Goal: Navigation & Orientation: Find specific page/section

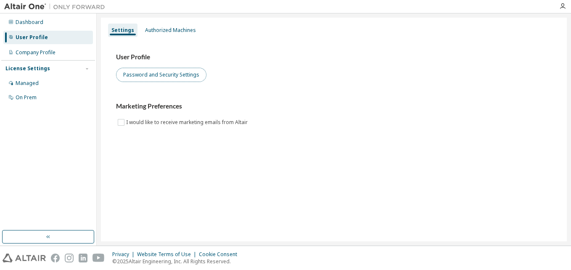
click at [178, 76] on button "Password and Security Settings" at bounding box center [161, 75] width 90 height 14
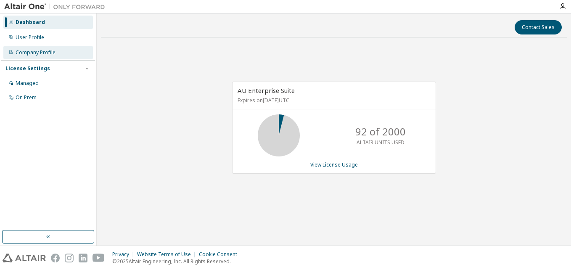
click at [34, 52] on div "Company Profile" at bounding box center [36, 52] width 40 height 7
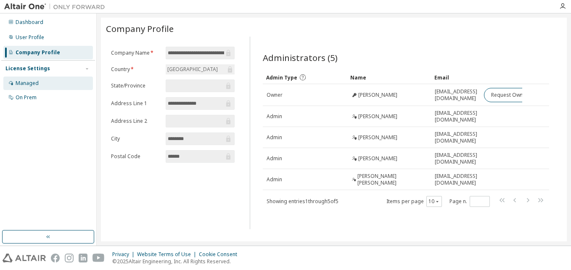
click at [36, 85] on div "Managed" at bounding box center [27, 83] width 23 height 7
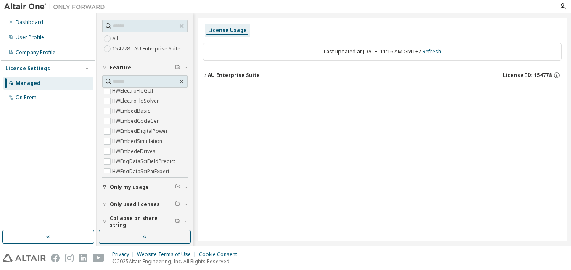
scroll to position [44, 0]
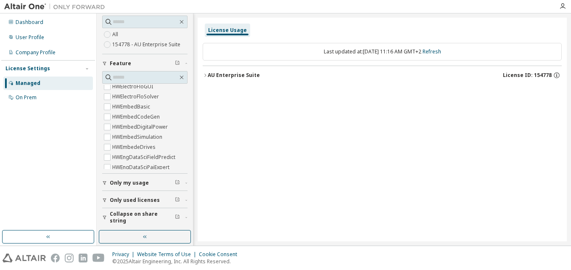
click at [181, 200] on button "Only used licenses" at bounding box center [144, 200] width 85 height 19
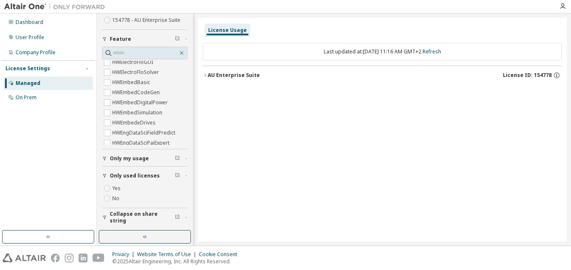
click at [224, 178] on div "License Usage Last updated at: Fri 2025-10-10 11:16 AM GMT+2 Refresh AU Enterpr…" at bounding box center [382, 130] width 369 height 224
click at [19, 98] on div "On Prem" at bounding box center [26, 97] width 21 height 7
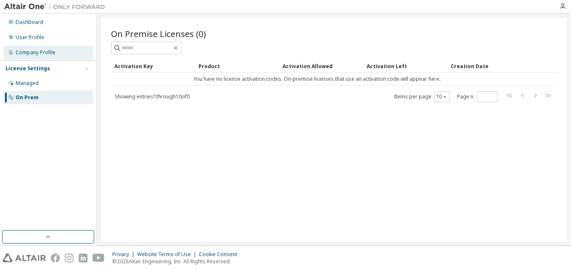
click at [33, 57] on div "Company Profile" at bounding box center [48, 52] width 90 height 13
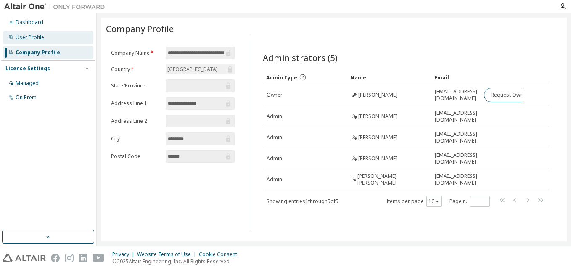
click at [37, 40] on div "User Profile" at bounding box center [30, 37] width 29 height 7
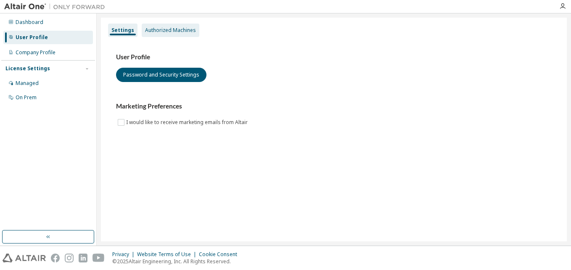
click at [158, 32] on div "Authorized Machines" at bounding box center [170, 30] width 51 height 7
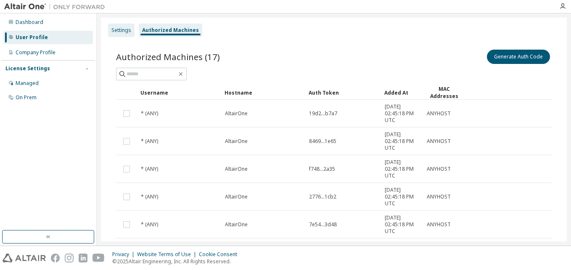
click at [112, 33] on div "Settings" at bounding box center [121, 30] width 20 height 7
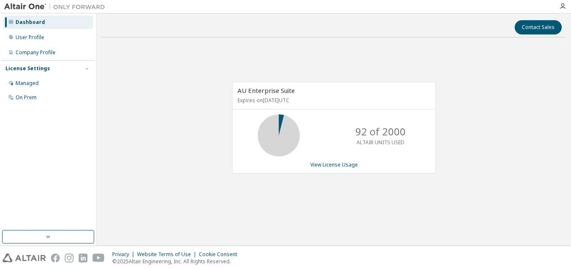
click at [135, 50] on div "AU Enterprise Suite Expires on [DATE] UTC 92 of 2000 ALTAIR UNITS USED View Lic…" at bounding box center [334, 131] width 466 height 175
click at [334, 166] on link "View License Usage" at bounding box center [334, 164] width 48 height 7
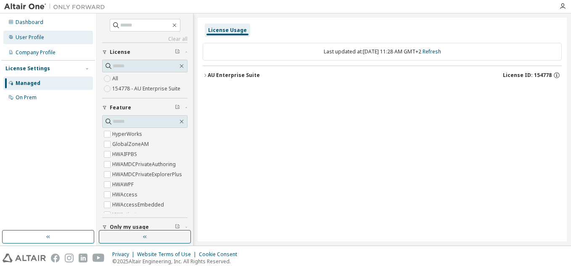
click at [33, 31] on div "User Profile" at bounding box center [48, 37] width 90 height 13
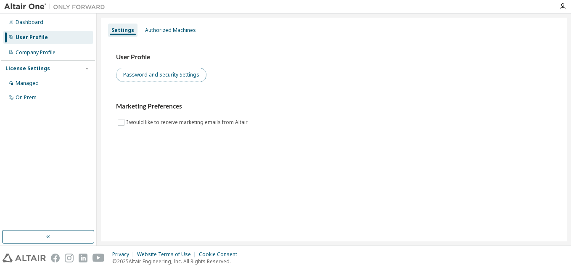
click at [155, 79] on button "Password and Security Settings" at bounding box center [161, 75] width 90 height 14
